Goal: Task Accomplishment & Management: Manage account settings

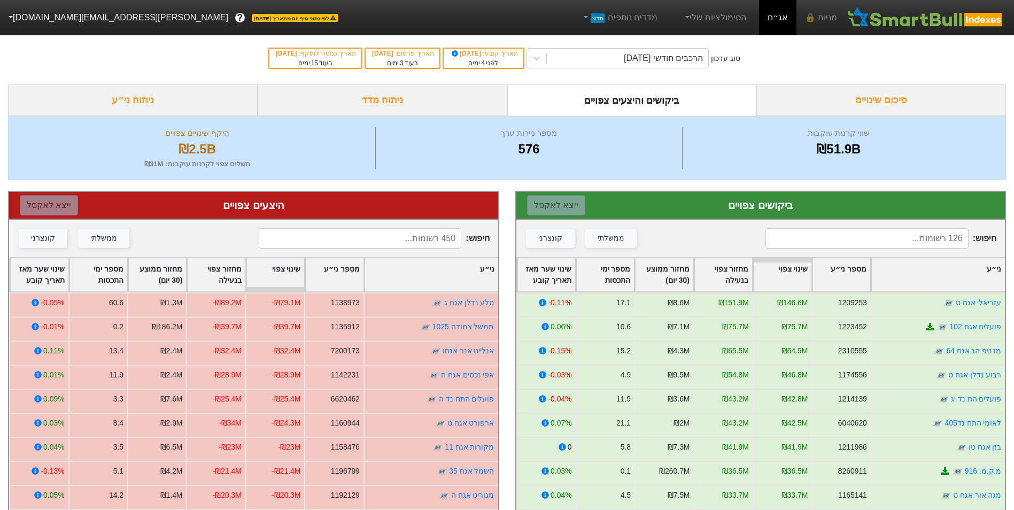
click at [38, 16] on button "[EMAIL_ADDRESS][DOMAIN_NAME]" at bounding box center [117, 17] width 235 height 19
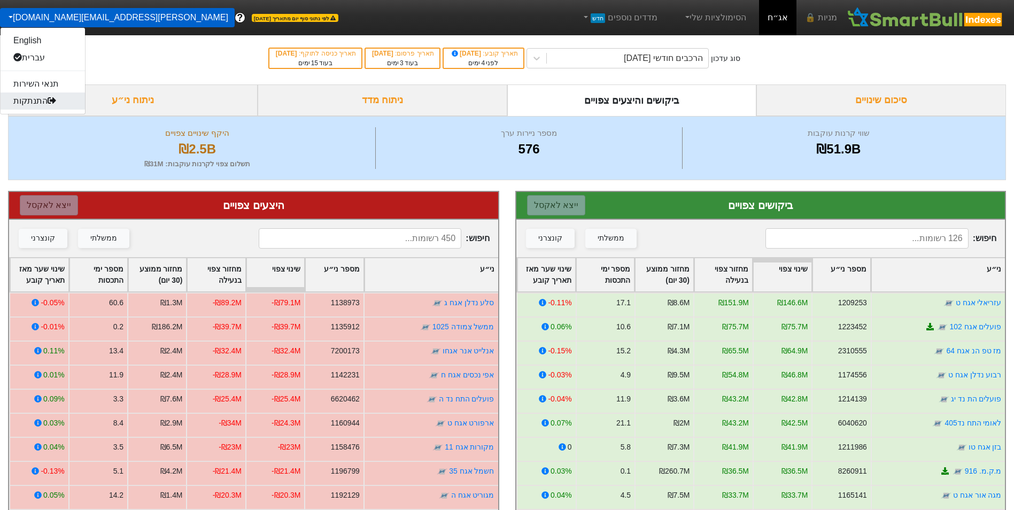
click at [54, 96] on link "התנתקות" at bounding box center [43, 101] width 84 height 17
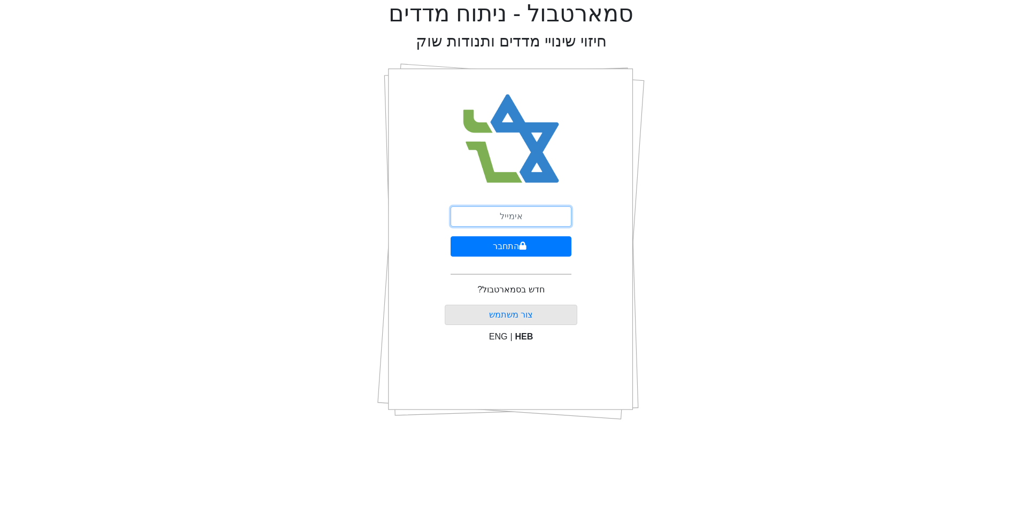
click at [520, 225] on input "email" at bounding box center [511, 216] width 121 height 20
type input "yehuda@icec.co.il"
click at [506, 248] on button "התחבר" at bounding box center [511, 246] width 121 height 20
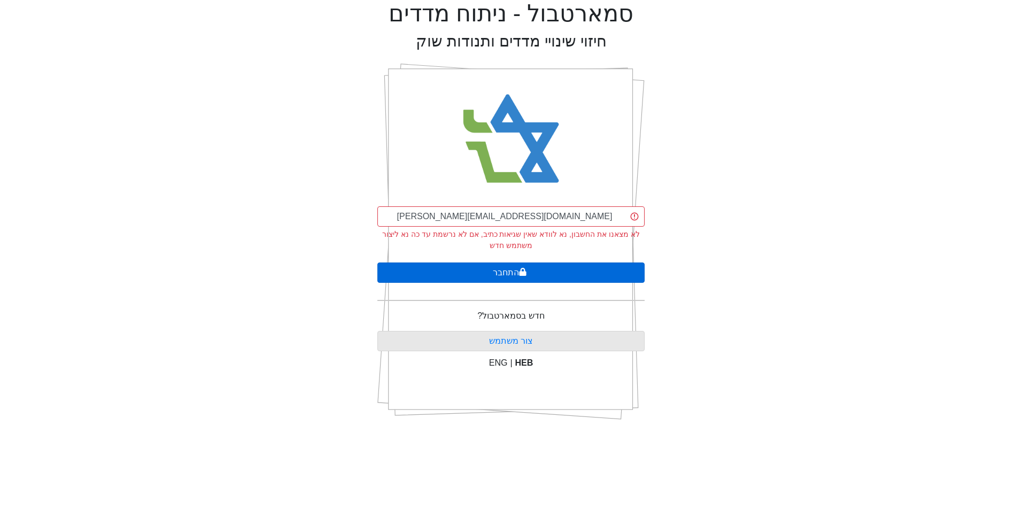
click at [501, 271] on button "התחבר" at bounding box center [511, 273] width 267 height 20
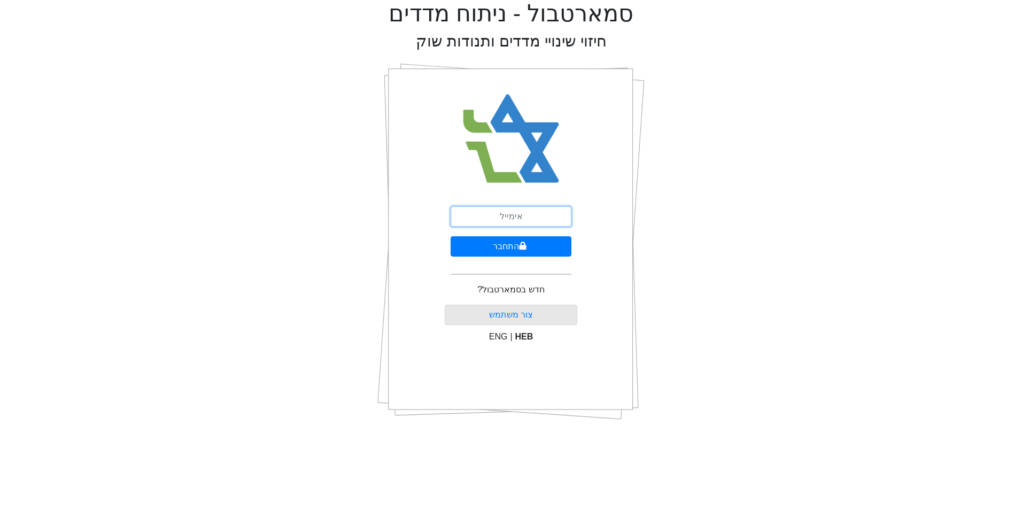
click at [535, 212] on input "email" at bounding box center [511, 216] width 121 height 20
type input "[EMAIL_ADDRESS][DOMAIN_NAME]"
click at [512, 246] on button "התחבר" at bounding box center [511, 246] width 121 height 20
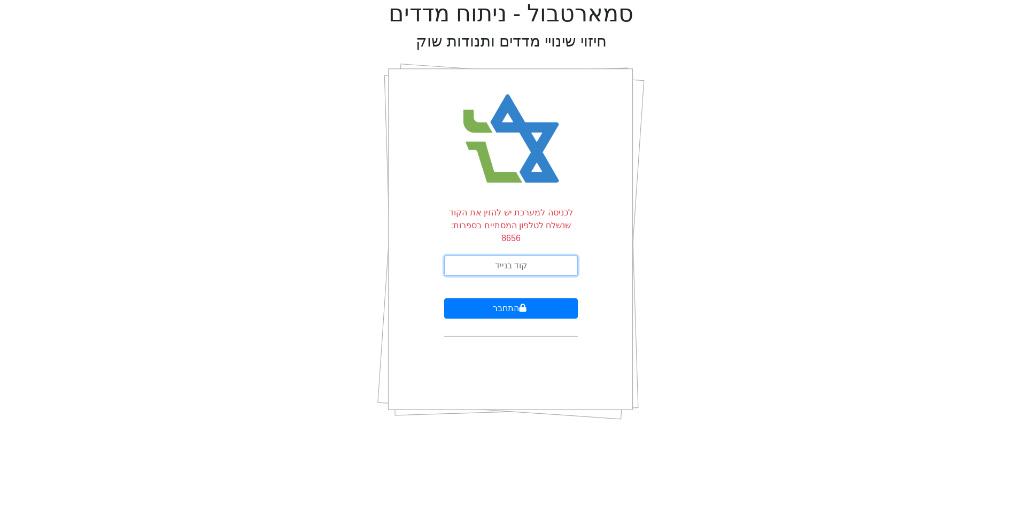
click at [555, 256] on input "text" at bounding box center [511, 266] width 134 height 20
type input "331560"
click at [536, 298] on button "התחבר" at bounding box center [511, 308] width 134 height 20
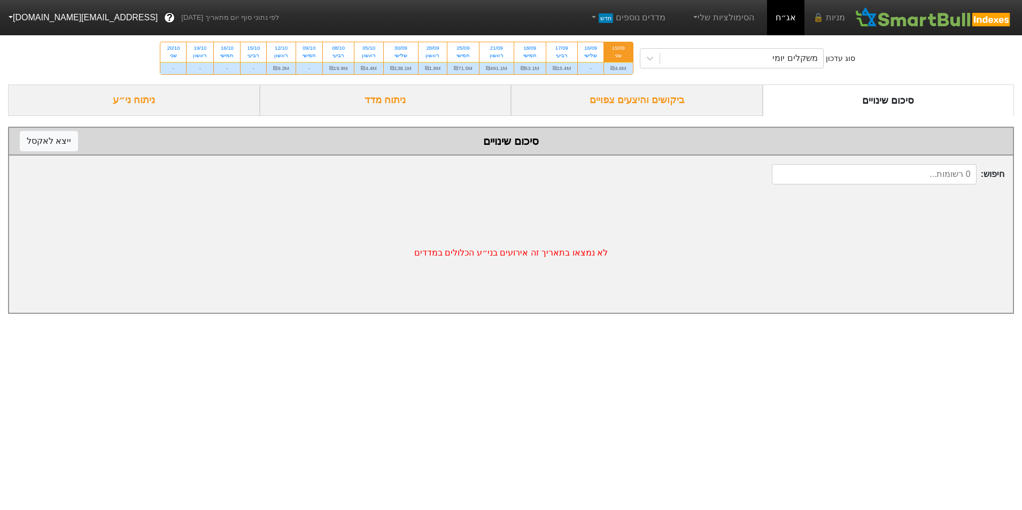
click at [674, 102] on div "ביקושים והיצעים צפויים" at bounding box center [637, 100] width 252 height 32
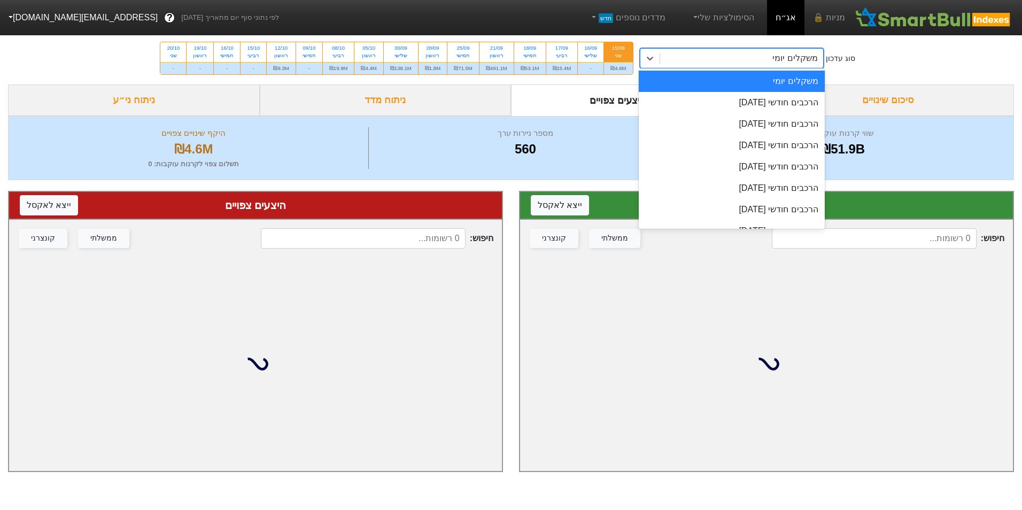
click at [696, 61] on div "משקלים יומי" at bounding box center [741, 58] width 163 height 19
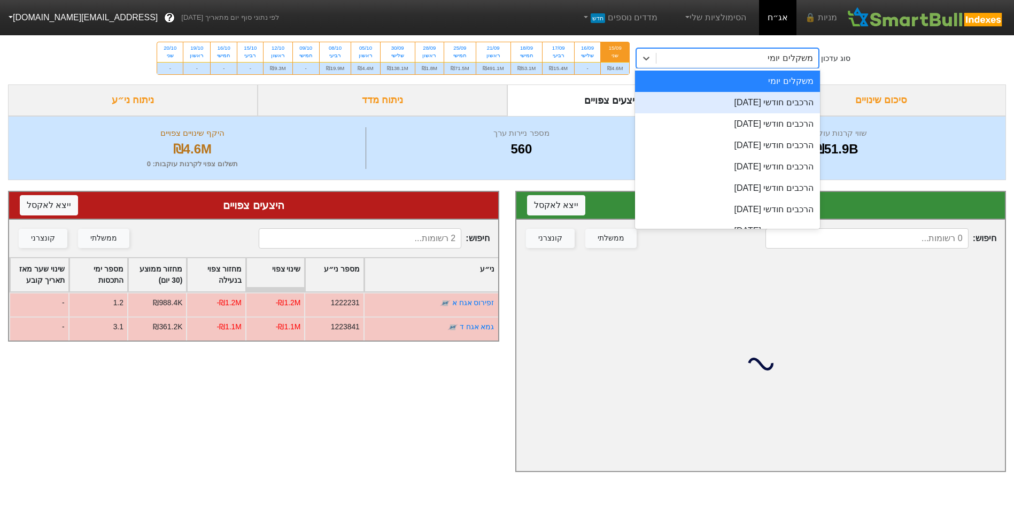
click at [709, 104] on div "הרכבים חודשי [DATE]" at bounding box center [727, 102] width 184 height 21
